Goal: Task Accomplishment & Management: Complete application form

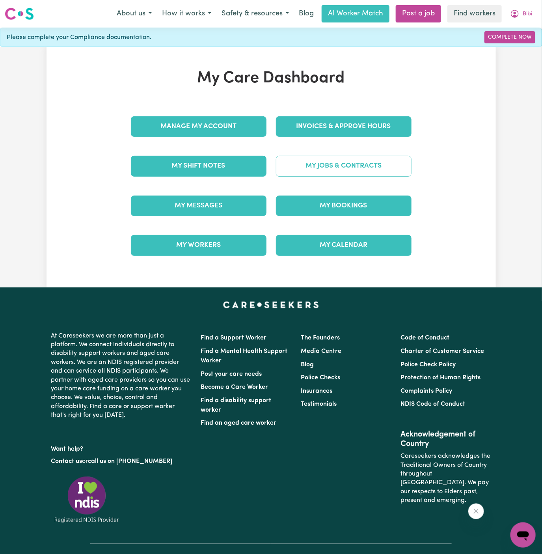
click at [306, 160] on link "My Jobs & Contracts" at bounding box center [344, 166] width 136 height 20
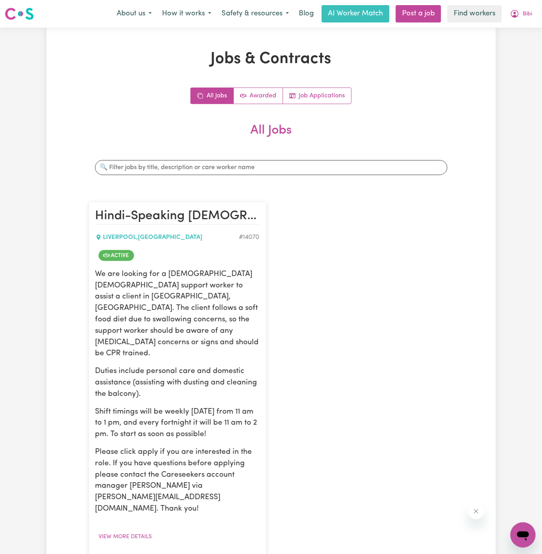
click at [279, 494] on link "Hide Job" at bounding box center [283, 502] width 76 height 16
click at [125, 530] on button "View more details" at bounding box center [125, 536] width 60 height 12
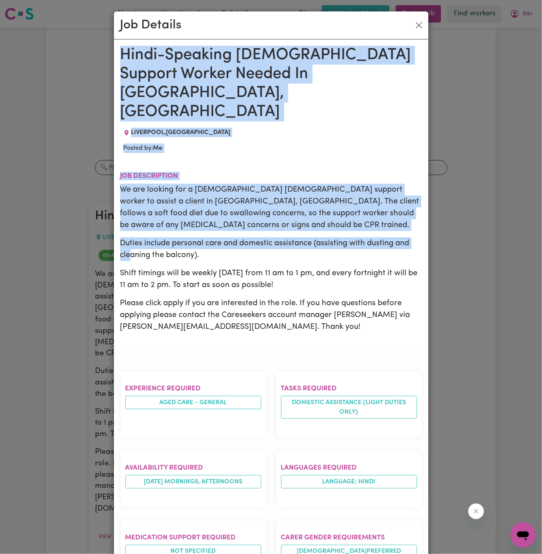
drag, startPoint x: 123, startPoint y: 53, endPoint x: 156, endPoint y: 471, distance: 419.3
click at [156, 471] on div "Hindi-Speaking [DEMOGRAPHIC_DATA] Support Worker Needed In [GEOGRAPHIC_DATA], […" at bounding box center [271, 450] width 302 height 808
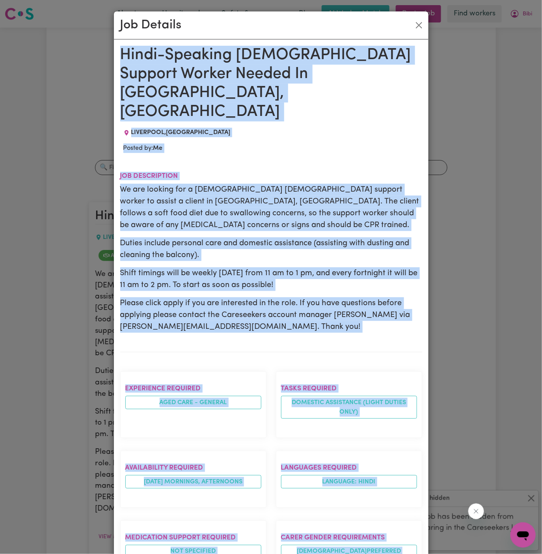
scroll to position [277, 0]
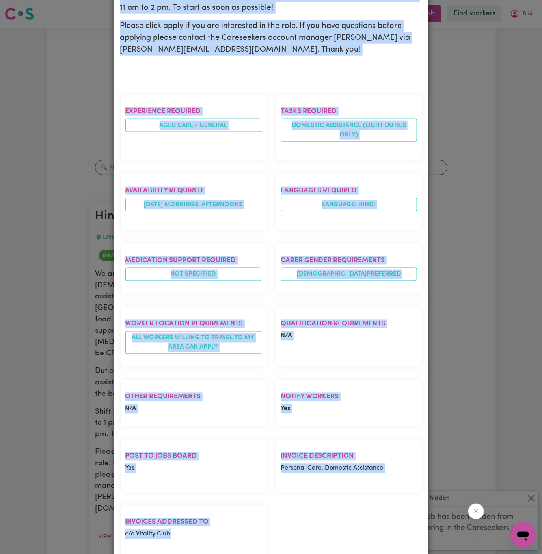
copy div "Hindi-Speaking [DEMOGRAPHIC_DATA] Support Worker Needed In [GEOGRAPHIC_DATA], […"
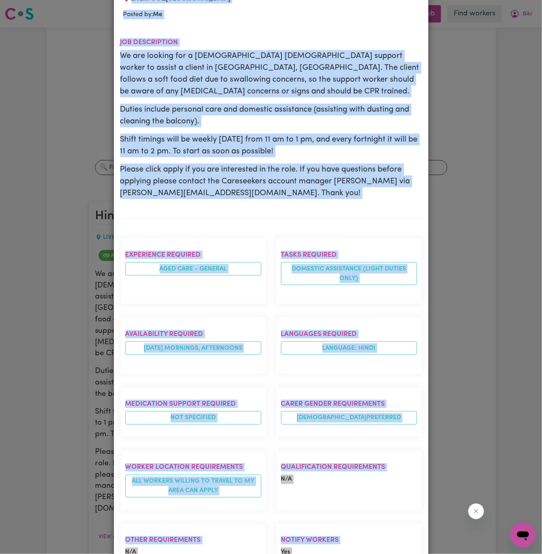
scroll to position [0, 0]
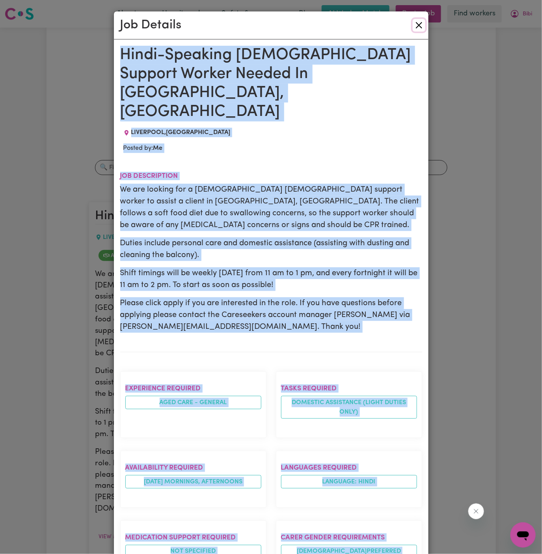
click at [416, 21] on button "Close" at bounding box center [418, 25] width 13 height 13
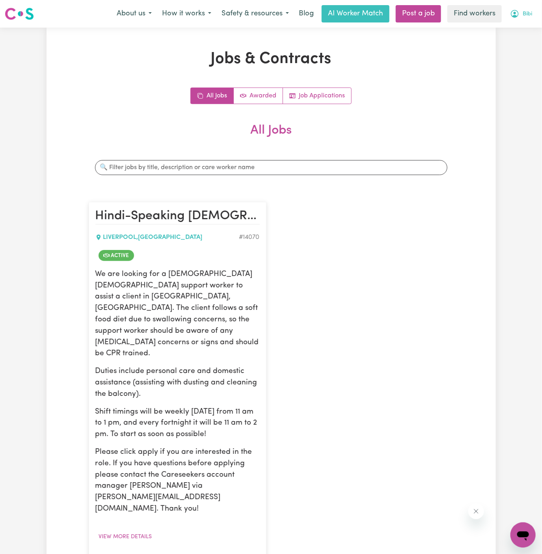
click at [526, 10] on button "Bibi" at bounding box center [521, 14] width 32 height 17
click at [525, 25] on link "My Dashboard" at bounding box center [505, 30] width 62 height 15
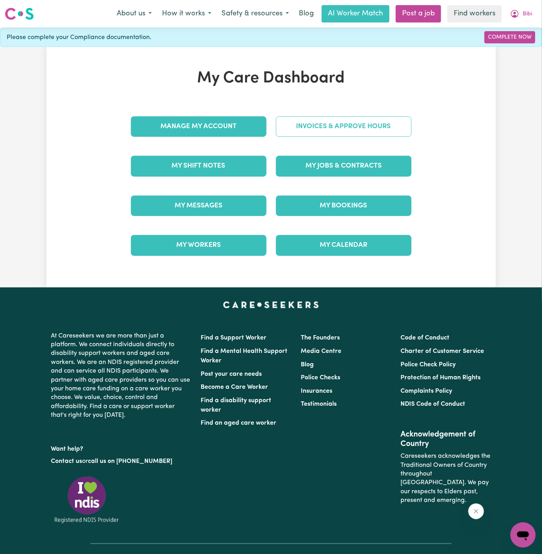
click at [343, 130] on link "Invoices & Approve Hours" at bounding box center [344, 126] width 136 height 20
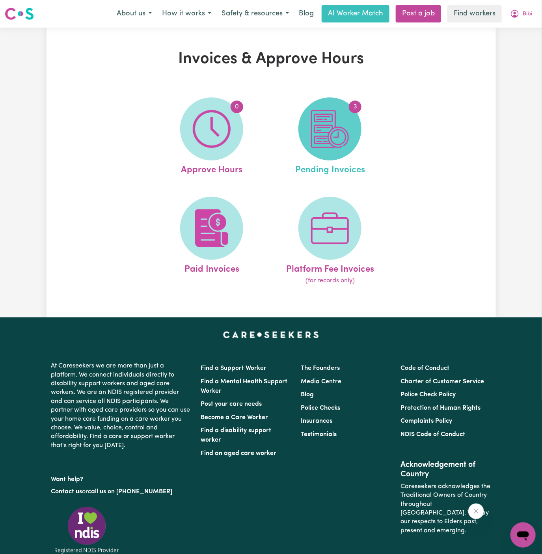
click at [351, 126] on span "3" at bounding box center [329, 128] width 63 height 63
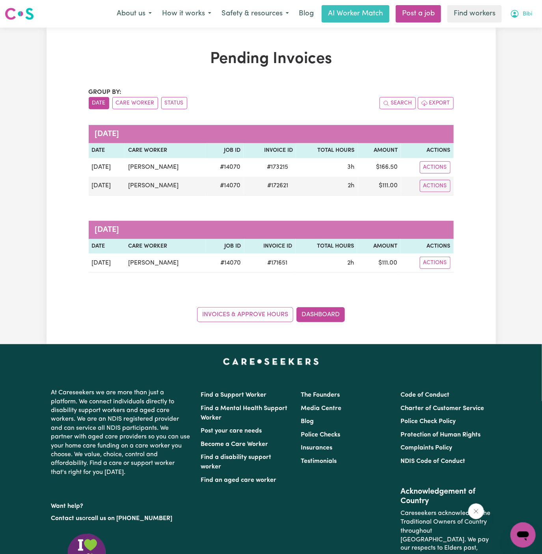
click at [533, 6] on button "Bibi" at bounding box center [521, 14] width 32 height 17
click at [522, 28] on link "My Dashboard" at bounding box center [505, 30] width 62 height 15
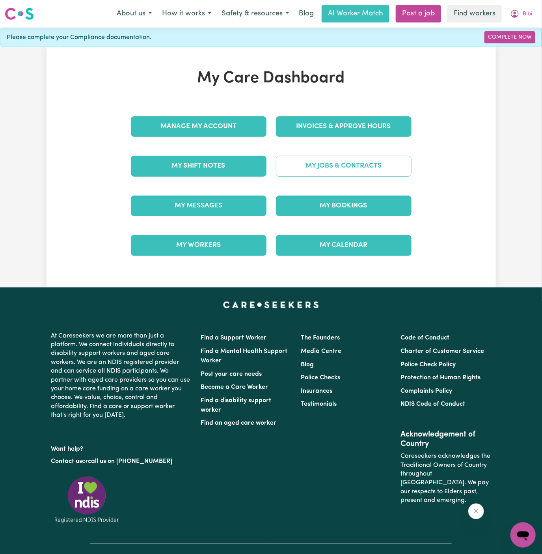
click at [377, 158] on link "My Jobs & Contracts" at bounding box center [344, 166] width 136 height 20
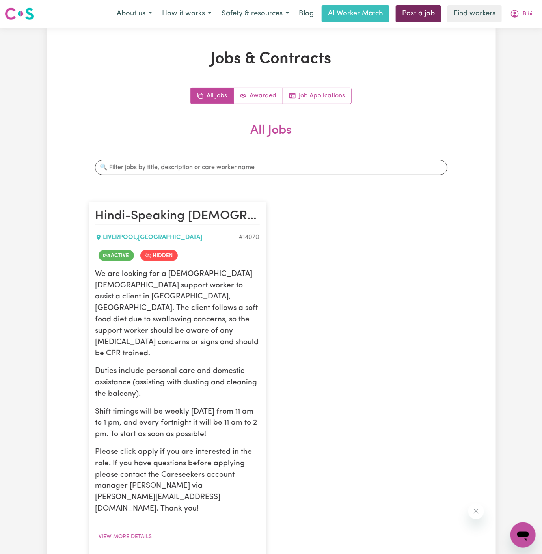
click at [411, 12] on link "Post a job" at bounding box center [418, 13] width 45 height 17
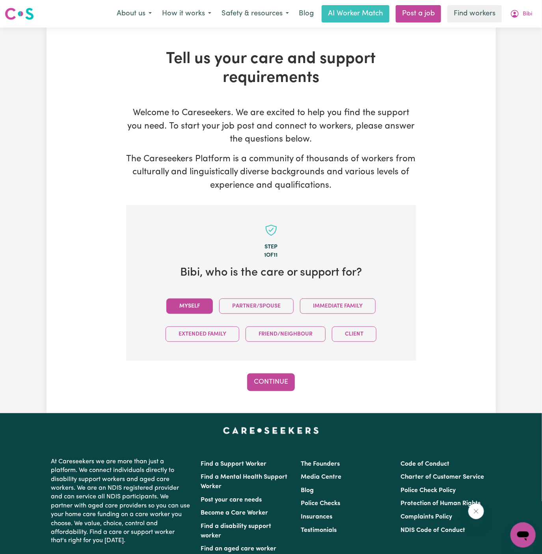
click at [196, 307] on button "Myself" at bounding box center [189, 305] width 46 height 15
click at [283, 379] on button "Continue" at bounding box center [271, 381] width 48 height 17
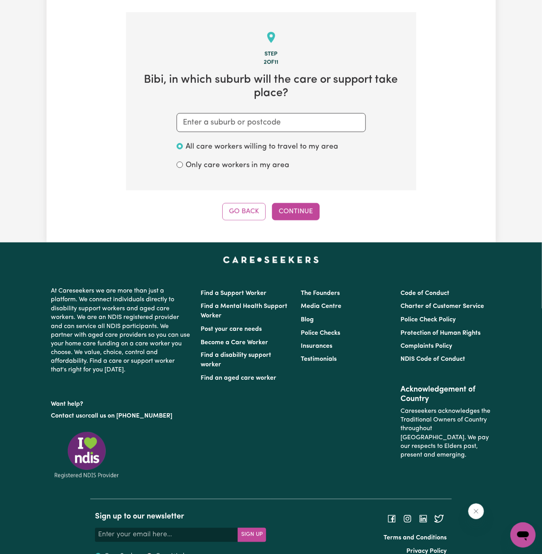
scroll to position [204, 0]
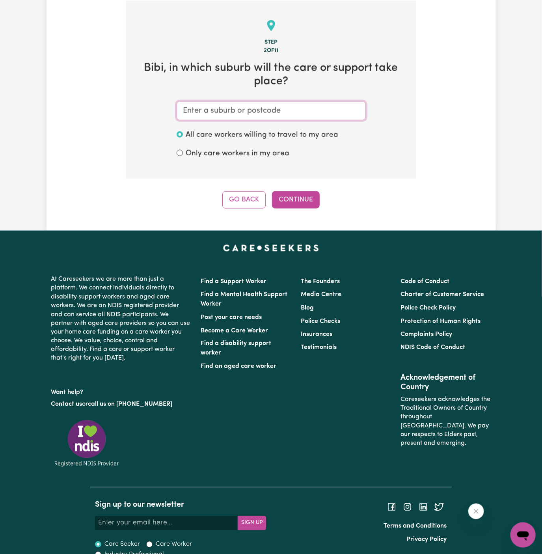
click at [271, 113] on input "text" at bounding box center [271, 110] width 189 height 19
paste input "[GEOGRAPHIC_DATA]"
type input "[GEOGRAPHIC_DATA]"
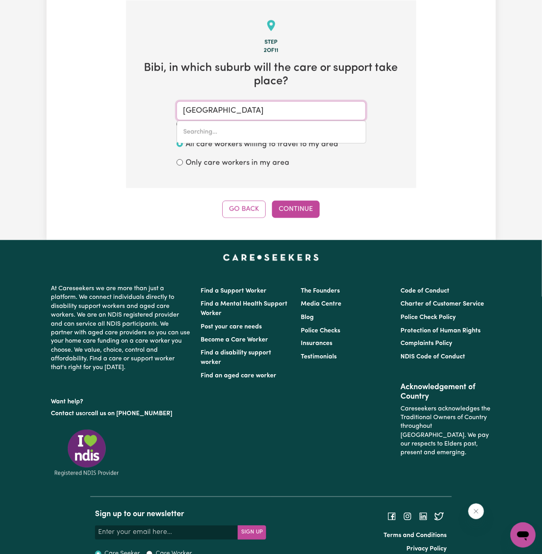
type input "[GEOGRAPHIC_DATA], [GEOGRAPHIC_DATA], 2170"
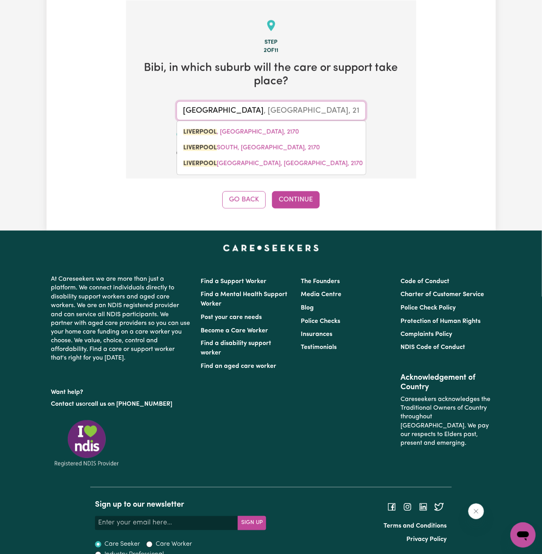
click at [252, 130] on span "[GEOGRAPHIC_DATA] , [GEOGRAPHIC_DATA], 2170" at bounding box center [241, 132] width 116 height 6
type input "[GEOGRAPHIC_DATA], [GEOGRAPHIC_DATA], 2170"
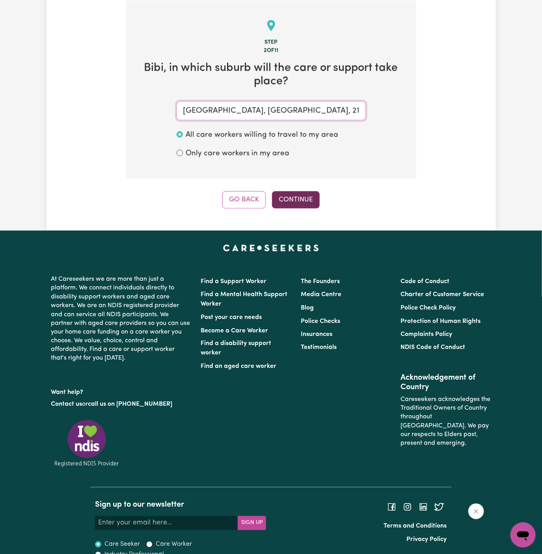
type input "[GEOGRAPHIC_DATA], [GEOGRAPHIC_DATA], 2170"
click at [311, 196] on button "Continue" at bounding box center [296, 199] width 48 height 17
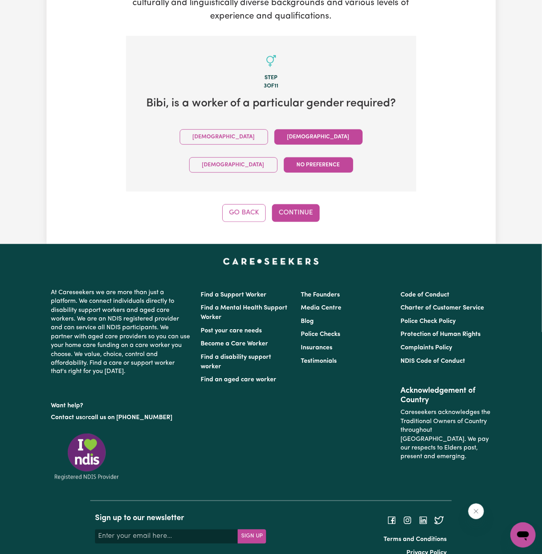
click at [274, 138] on button "[DEMOGRAPHIC_DATA]" at bounding box center [318, 136] width 88 height 15
click at [290, 204] on button "Continue" at bounding box center [296, 212] width 48 height 17
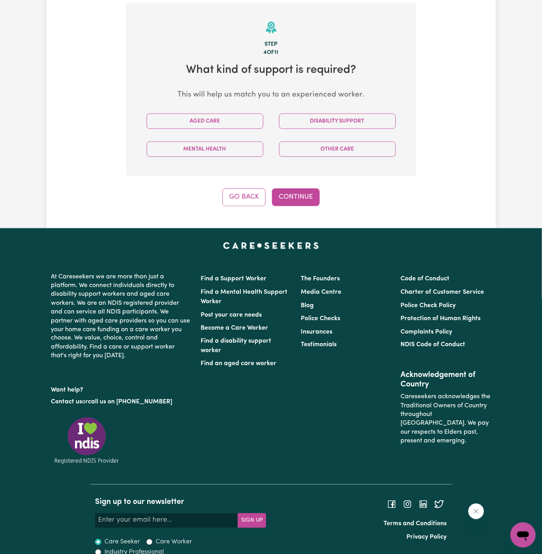
scroll to position [204, 0]
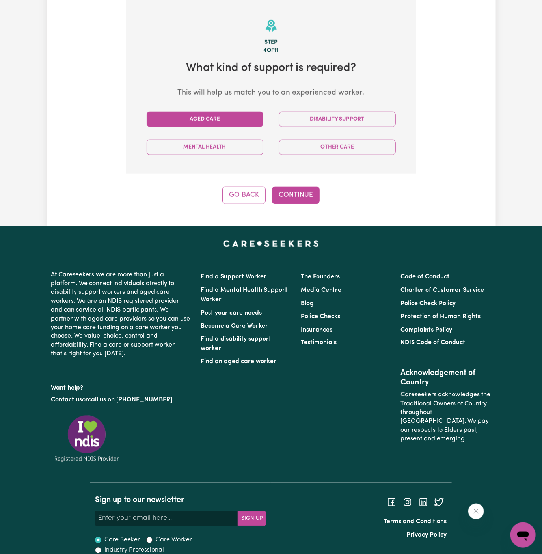
click at [223, 117] on button "Aged Care" at bounding box center [205, 118] width 117 height 15
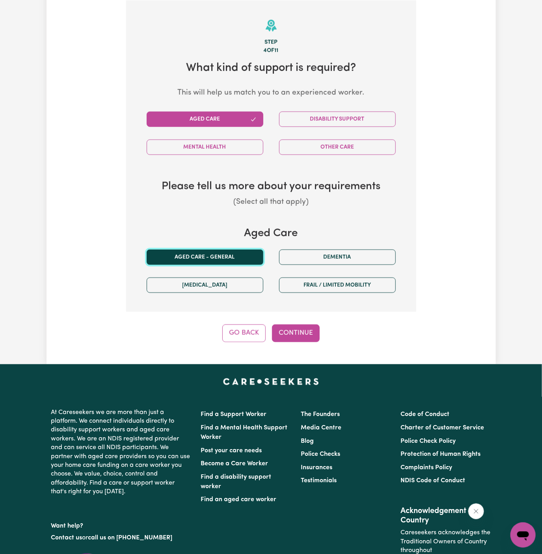
click at [219, 258] on button "Aged care - General" at bounding box center [205, 256] width 117 height 15
click at [291, 324] on button "Continue" at bounding box center [296, 332] width 48 height 17
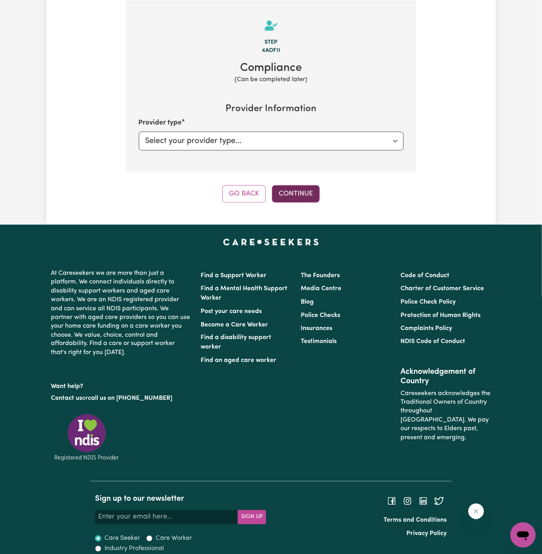
click at [295, 192] on button "Continue" at bounding box center [296, 193] width 48 height 17
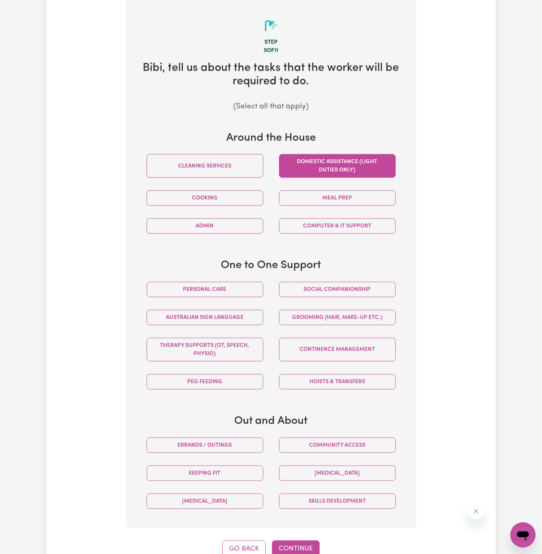
click at [342, 164] on button "Domestic assistance (light duties only)" at bounding box center [337, 166] width 117 height 24
click at [242, 296] on div "Personal care" at bounding box center [205, 289] width 132 height 28
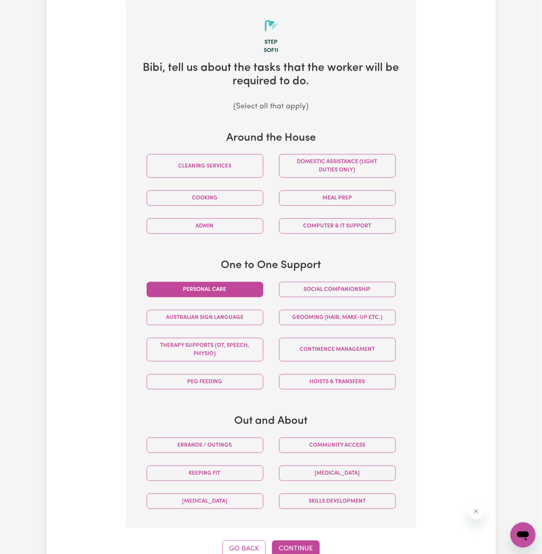
click at [249, 294] on button "Personal care" at bounding box center [205, 289] width 117 height 15
click at [328, 158] on button "Domestic assistance (light duties only)" at bounding box center [337, 166] width 117 height 24
click at [294, 545] on button "Continue" at bounding box center [296, 548] width 48 height 17
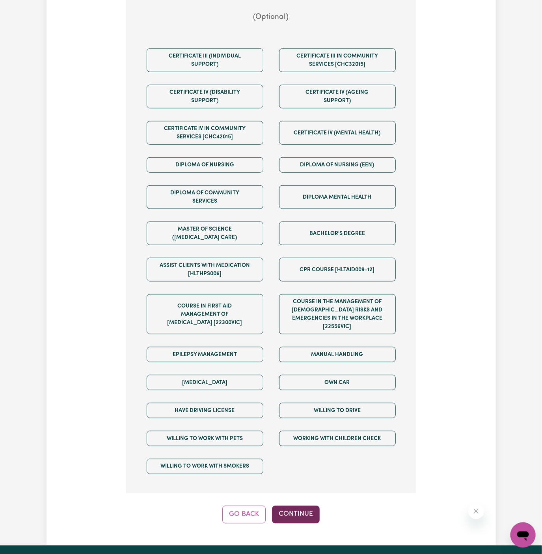
click at [296, 505] on button "Continue" at bounding box center [296, 513] width 48 height 17
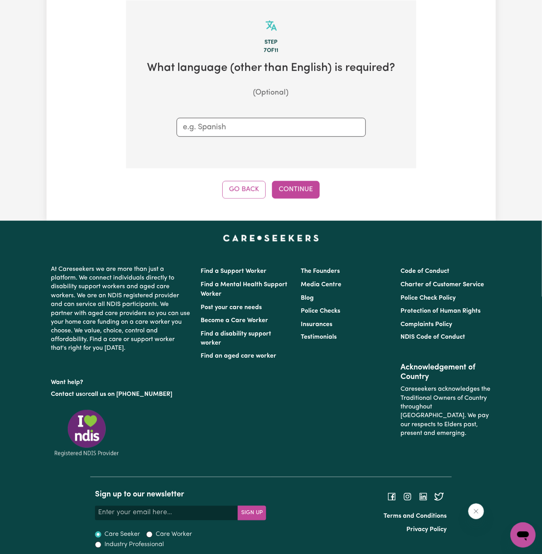
click at [269, 128] on input "text" at bounding box center [271, 127] width 176 height 12
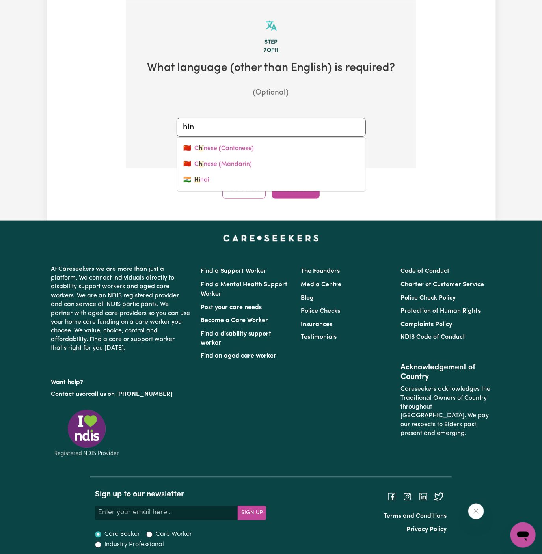
type input "hind"
type input "hindi"
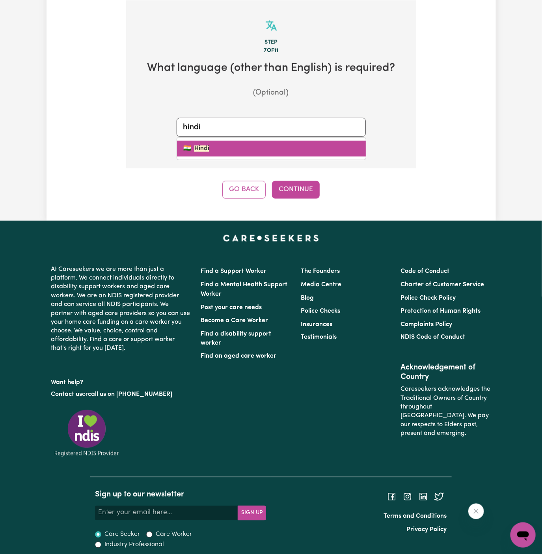
click at [273, 145] on link "🇮🇳 Hindi" at bounding box center [271, 149] width 189 height 16
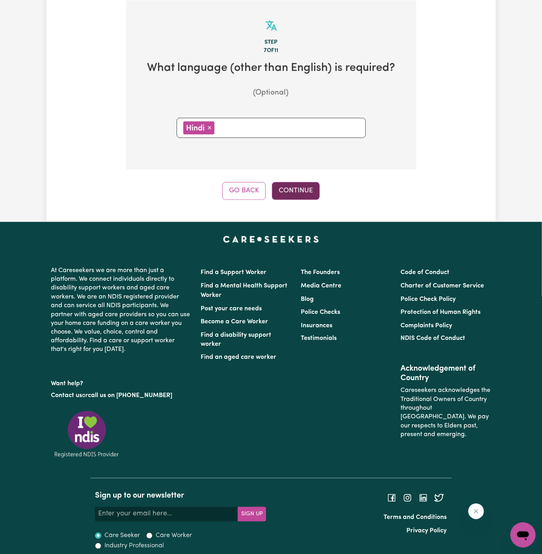
click at [303, 193] on button "Continue" at bounding box center [296, 190] width 48 height 17
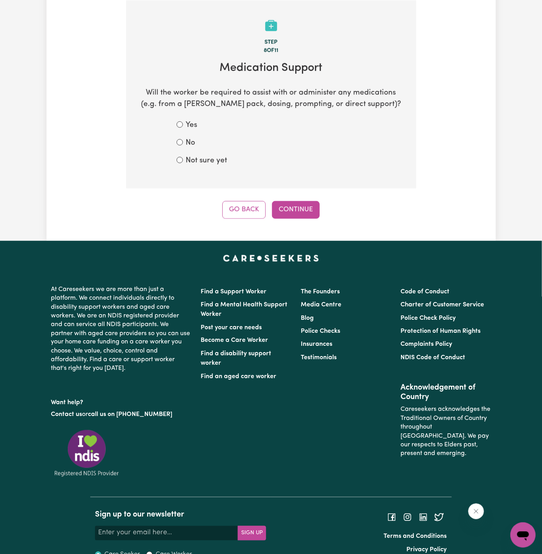
click at [197, 163] on label "Not sure yet" at bounding box center [206, 160] width 41 height 11
click at [183, 163] on input "Not sure yet" at bounding box center [180, 160] width 6 height 6
radio input "true"
click at [315, 216] on button "Continue" at bounding box center [296, 209] width 48 height 17
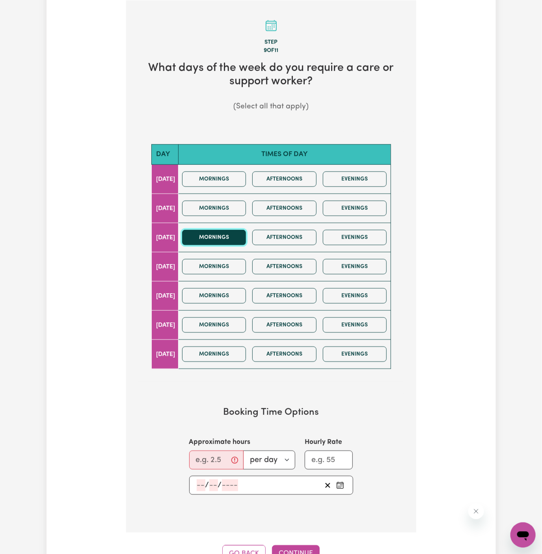
click at [230, 237] on button "Mornings" at bounding box center [214, 237] width 64 height 15
click at [275, 237] on button "Afternoons" at bounding box center [284, 237] width 64 height 15
click at [212, 453] on input "Approximate hours" at bounding box center [216, 459] width 54 height 19
type input "2"
click at [201, 481] on input "number" at bounding box center [201, 485] width 9 height 12
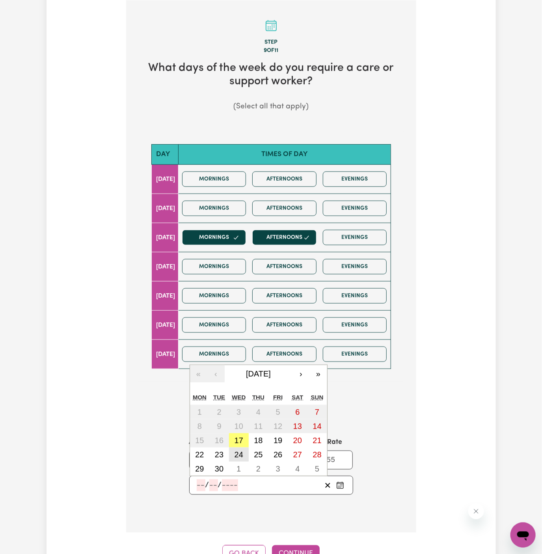
click at [238, 456] on button "24" at bounding box center [239, 454] width 20 height 14
type input "[DATE]"
type input "24"
type input "9"
type input "2025"
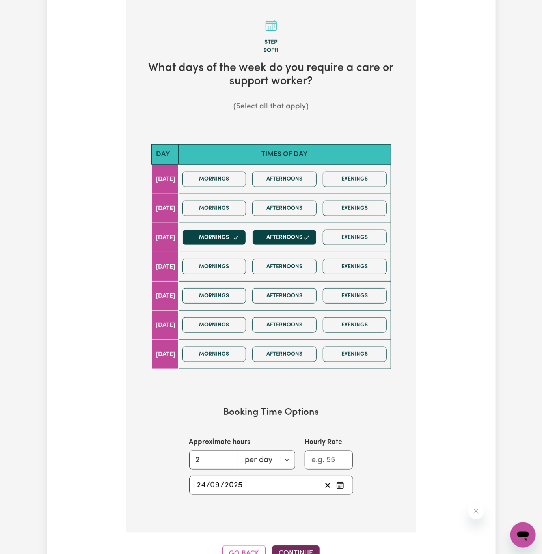
click at [294, 547] on button "Continue" at bounding box center [296, 553] width 48 height 17
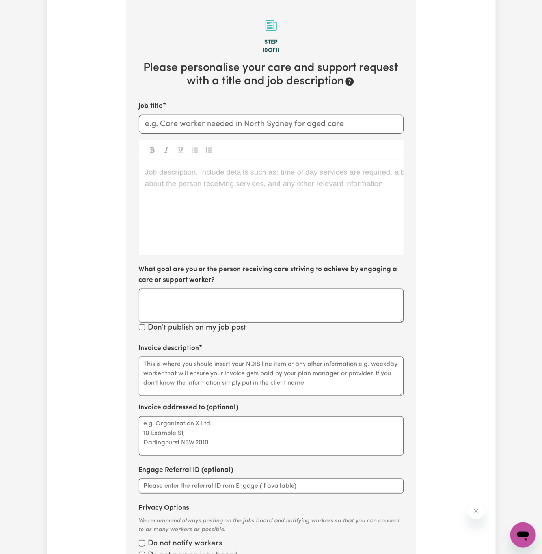
click at [261, 235] on div "Job description. Include details such as: time of day services are required, a …" at bounding box center [271, 207] width 265 height 95
click at [243, 197] on div "Job description. Include details such as: time of day services are required, a …" at bounding box center [271, 207] width 265 height 95
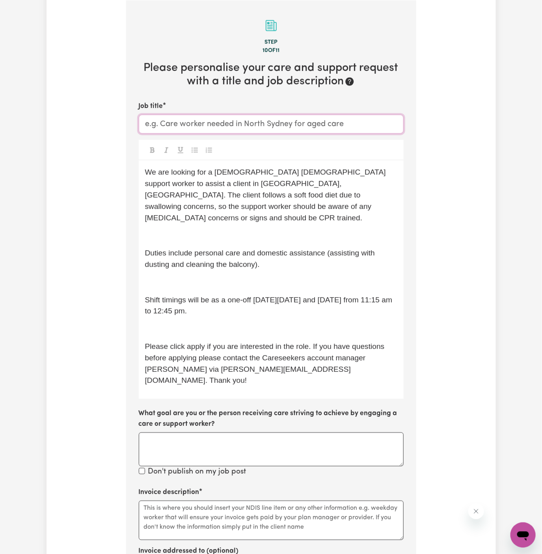
click at [259, 119] on input "Job title" at bounding box center [271, 124] width 265 height 19
paste input "Hindi-Speaking [DEMOGRAPHIC_DATA] Support Worker Needed In [GEOGRAPHIC_DATA], […"
type input "Hindi-Speaking [DEMOGRAPHIC_DATA] Support Worker Needed In [GEOGRAPHIC_DATA], […"
click at [284, 500] on textarea "Invoice description" at bounding box center [271, 519] width 265 height 39
paste textarea "Personal Care, Domestic Assistance"
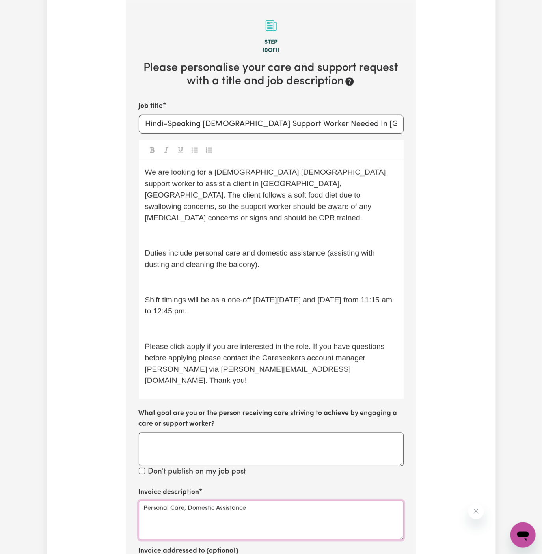
type textarea "Personal Care, Domestic Assistance"
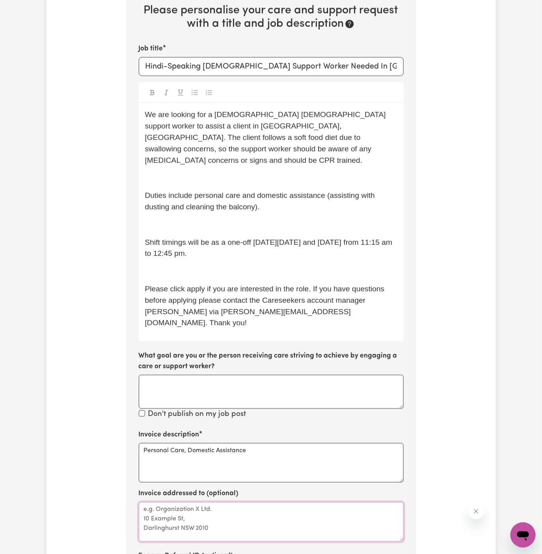
click at [172, 502] on textarea "Invoice addressed to (optional)" at bounding box center [271, 521] width 265 height 39
paste textarea "c/o Vitality Club"
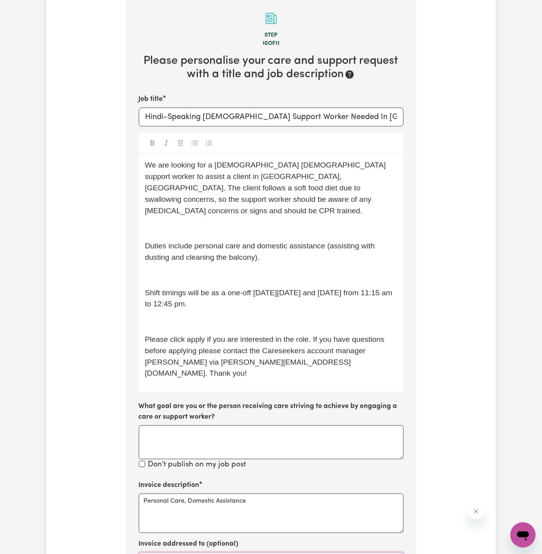
scroll to position [158, 0]
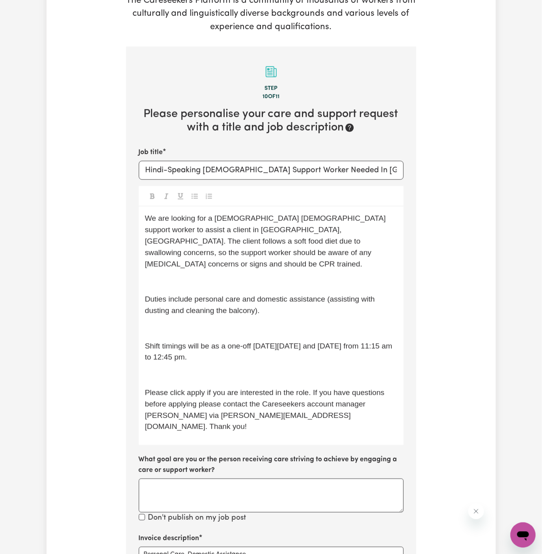
type textarea "c/o Vitality Club"
click at [223, 276] on p "﻿" at bounding box center [271, 281] width 252 height 11
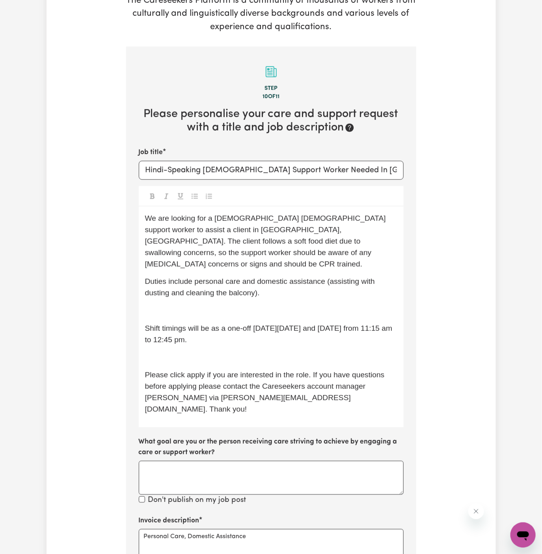
click at [227, 305] on p "﻿" at bounding box center [271, 310] width 252 height 11
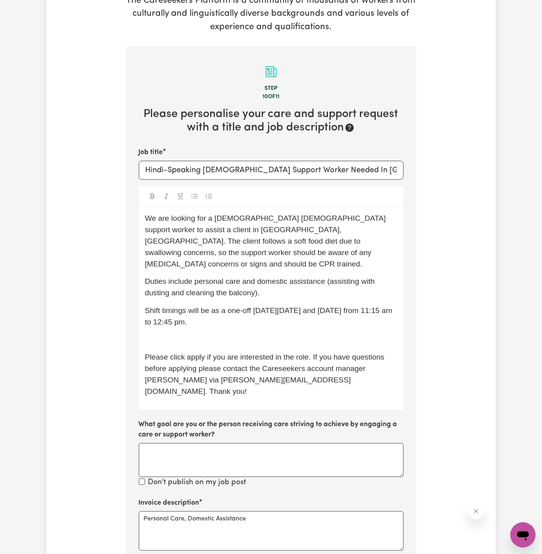
click at [223, 334] on p "﻿" at bounding box center [271, 339] width 252 height 11
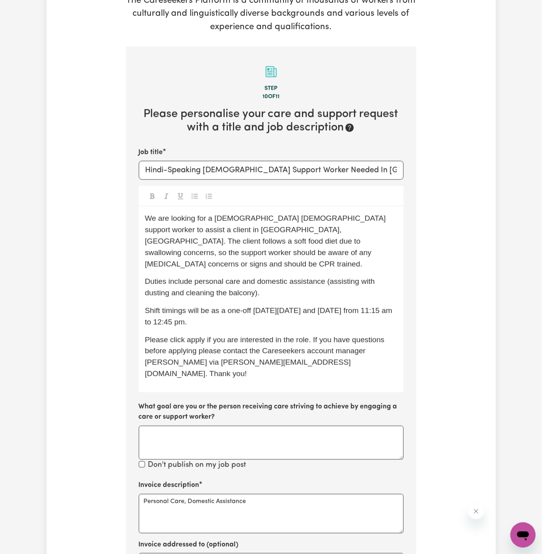
click at [192, 335] on span "Please click apply if you are interested in the role. If you have questions bef…" at bounding box center [266, 356] width 242 height 42
click at [178, 338] on span "Please click Apply if you are interested in the role. If you have questions bef…" at bounding box center [266, 356] width 242 height 42
click at [186, 336] on span "Please click Apply if you are interested in the role. If you have questions bef…" at bounding box center [266, 356] width 242 height 42
click at [232, 371] on div "Job title Hindi-Speaking [DEMOGRAPHIC_DATA] Support Worker Needed In [GEOGRAPHI…" at bounding box center [271, 308] width 265 height 323
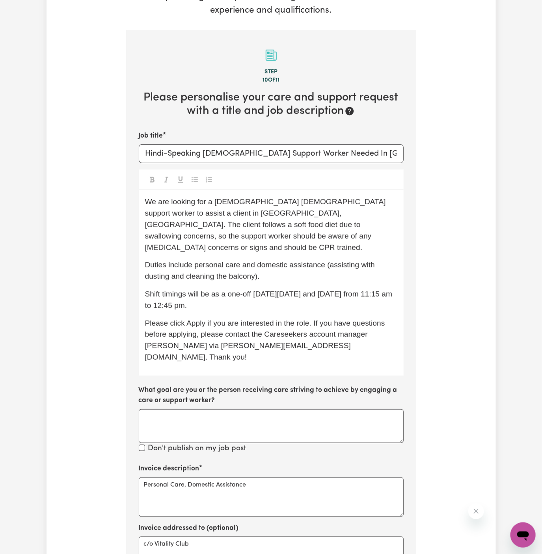
scroll to position [174, 0]
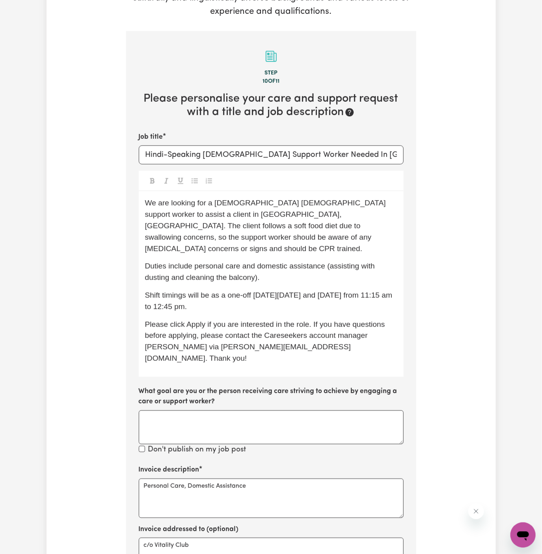
click at [169, 205] on span "We are looking for a [DEMOGRAPHIC_DATA] [DEMOGRAPHIC_DATA] support worker to as…" at bounding box center [266, 226] width 243 height 54
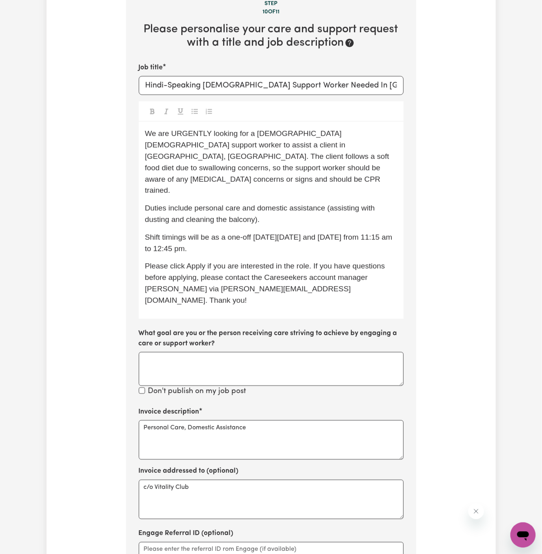
scroll to position [307, 0]
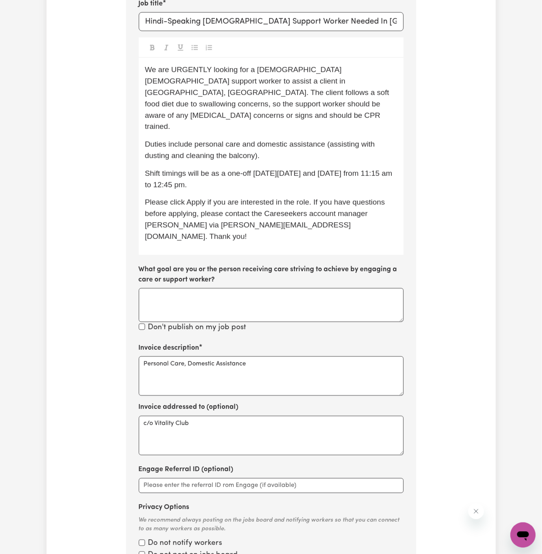
click at [353, 198] on span "Please click Apply if you are interested in the role. If you have questions bef…" at bounding box center [266, 219] width 242 height 42
click at [149, 202] on span "Please click Apply if you are interested in the role. If you have questions bef…" at bounding box center [266, 219] width 242 height 42
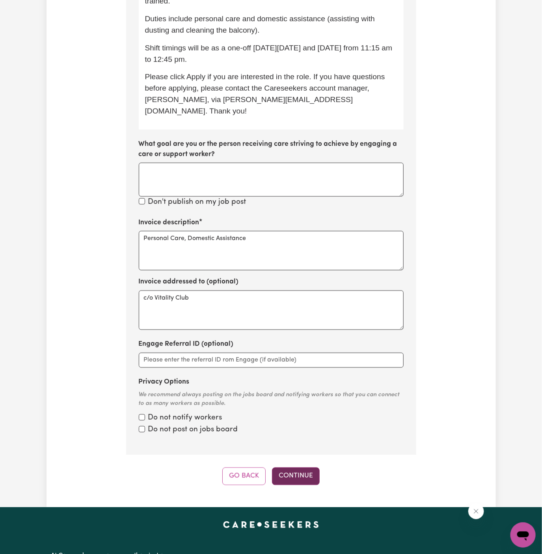
click at [303, 467] on button "Continue" at bounding box center [296, 475] width 48 height 17
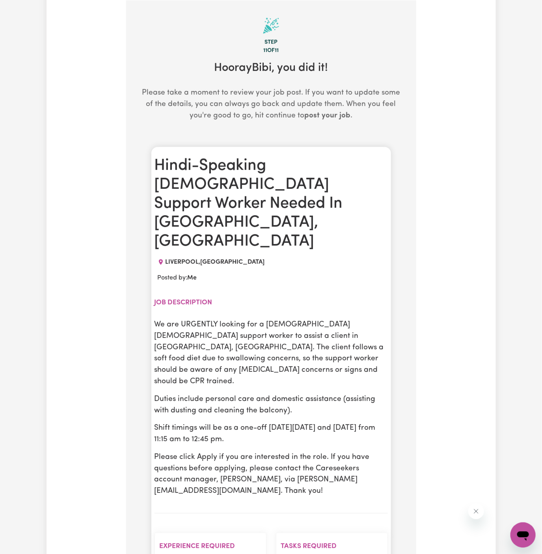
scroll to position [256, 0]
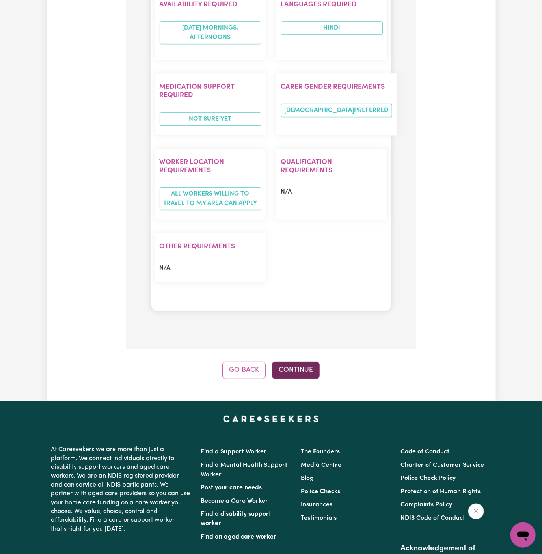
click at [304, 361] on button "Continue" at bounding box center [296, 369] width 48 height 17
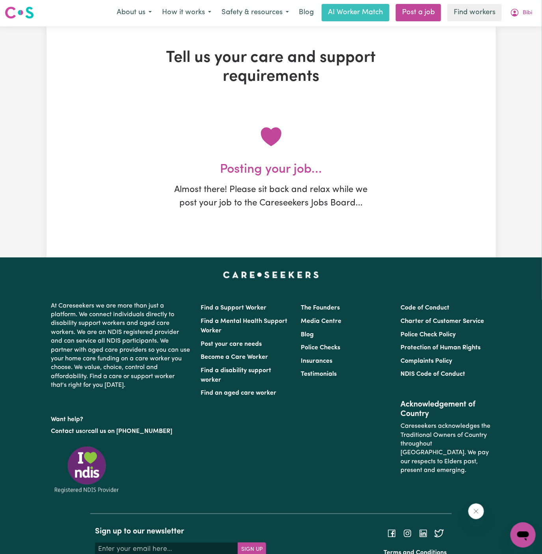
scroll to position [0, 0]
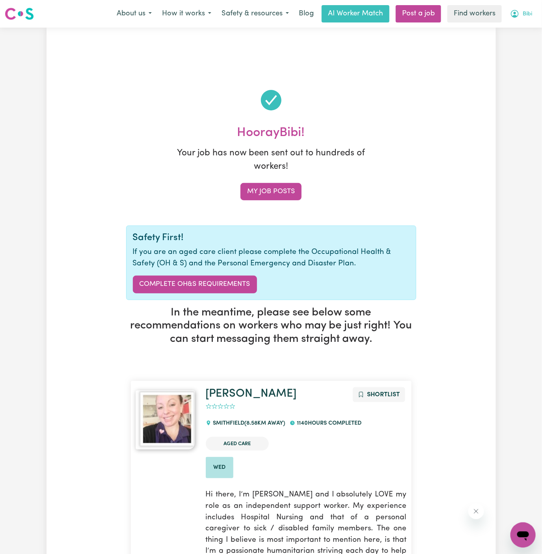
click at [527, 14] on span "Bibi" at bounding box center [526, 14] width 9 height 9
click at [523, 26] on link "My Dashboard" at bounding box center [505, 30] width 62 height 15
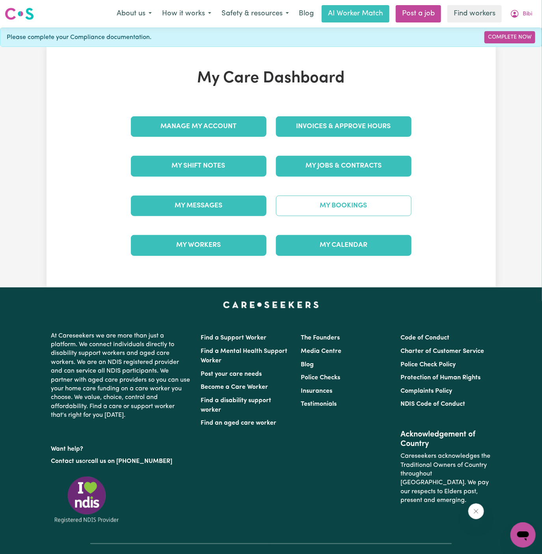
click at [355, 210] on link "My Bookings" at bounding box center [344, 205] width 136 height 20
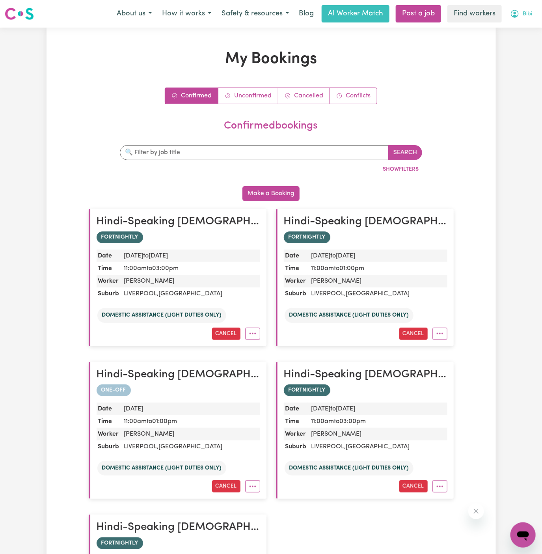
click at [523, 13] on span "Bibi" at bounding box center [526, 14] width 9 height 9
click at [523, 24] on link "My Dashboard" at bounding box center [505, 30] width 62 height 15
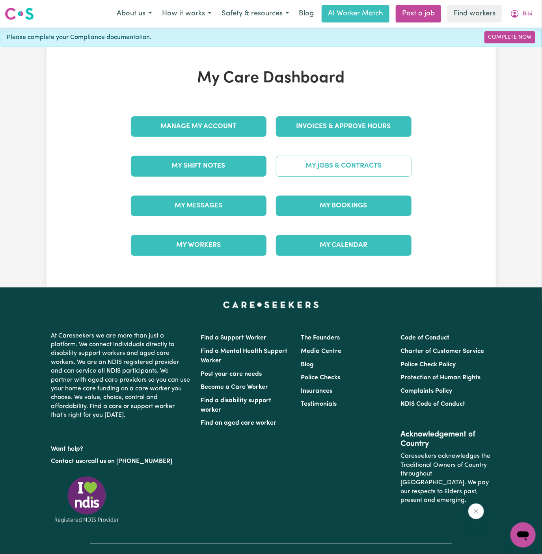
click at [355, 172] on link "My Jobs & Contracts" at bounding box center [344, 166] width 136 height 20
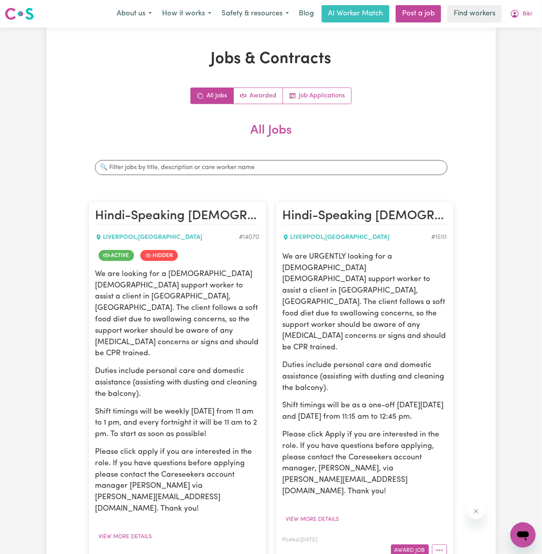
click at [418, 139] on h2 "All Jobs" at bounding box center [271, 137] width 365 height 28
click at [528, 15] on span "Bibi" at bounding box center [526, 14] width 9 height 9
click at [520, 37] on link "My Dashboard" at bounding box center [505, 30] width 62 height 15
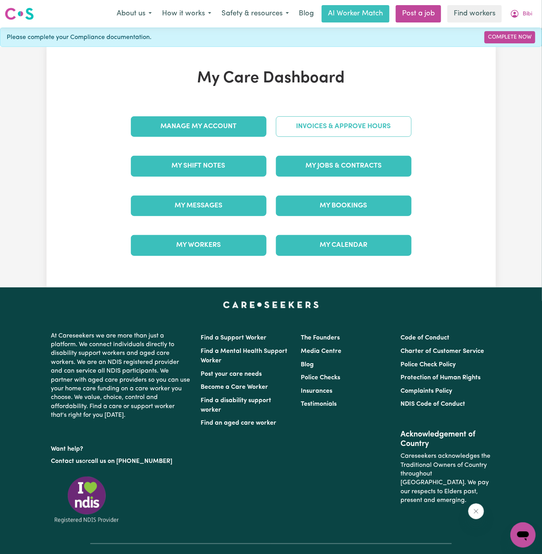
click at [382, 121] on link "Invoices & Approve Hours" at bounding box center [344, 126] width 136 height 20
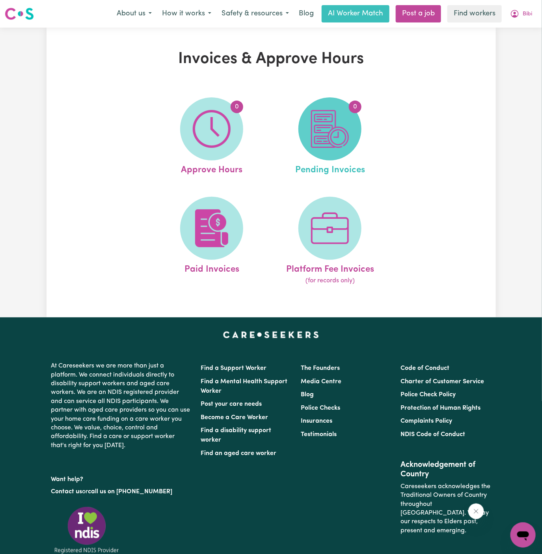
click at [315, 137] on img at bounding box center [330, 129] width 38 height 38
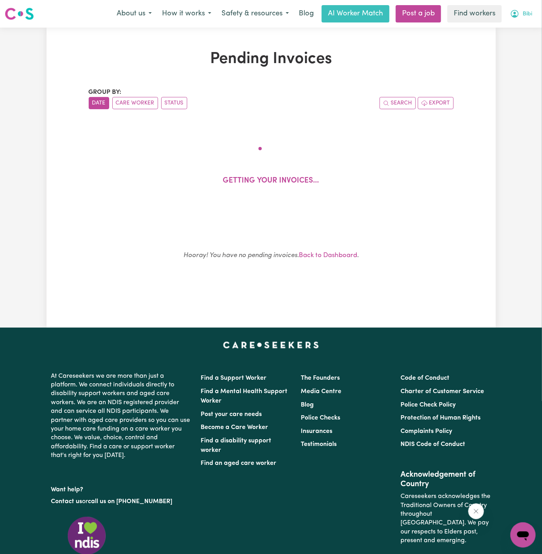
click at [526, 16] on span "Bibi" at bounding box center [526, 14] width 9 height 9
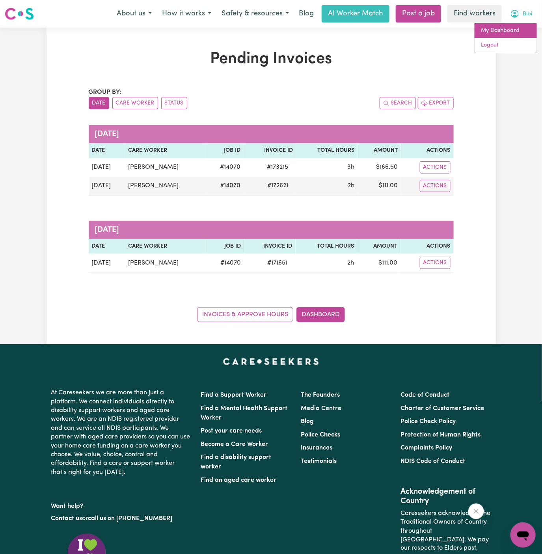
click at [510, 30] on link "My Dashboard" at bounding box center [505, 30] width 62 height 15
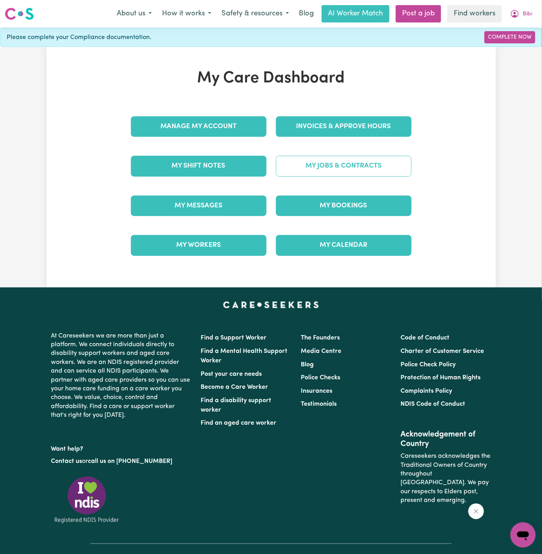
click at [353, 166] on link "My Jobs & Contracts" at bounding box center [344, 166] width 136 height 20
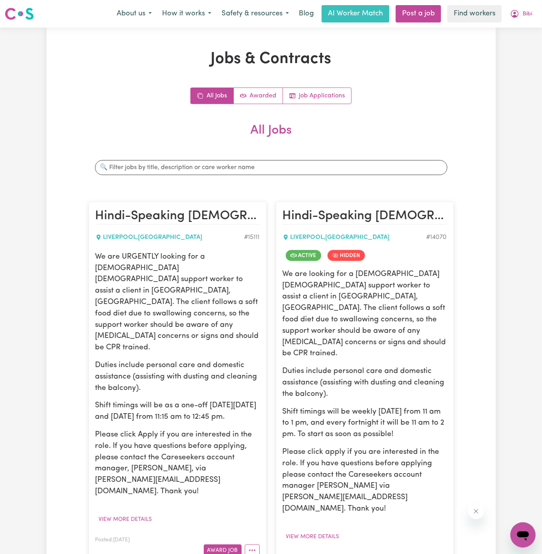
drag, startPoint x: 94, startPoint y: 254, endPoint x: 263, endPoint y: 383, distance: 213.3
click at [263, 383] on article "Hindi-Speaking [DEMOGRAPHIC_DATA] Support Worker Needed In [GEOGRAPHIC_DATA], […" at bounding box center [178, 382] width 178 height 361
copy div "We are URGENTLY looking for a [DEMOGRAPHIC_DATA] [DEMOGRAPHIC_DATA] support wor…"
